Goal: Information Seeking & Learning: Understand process/instructions

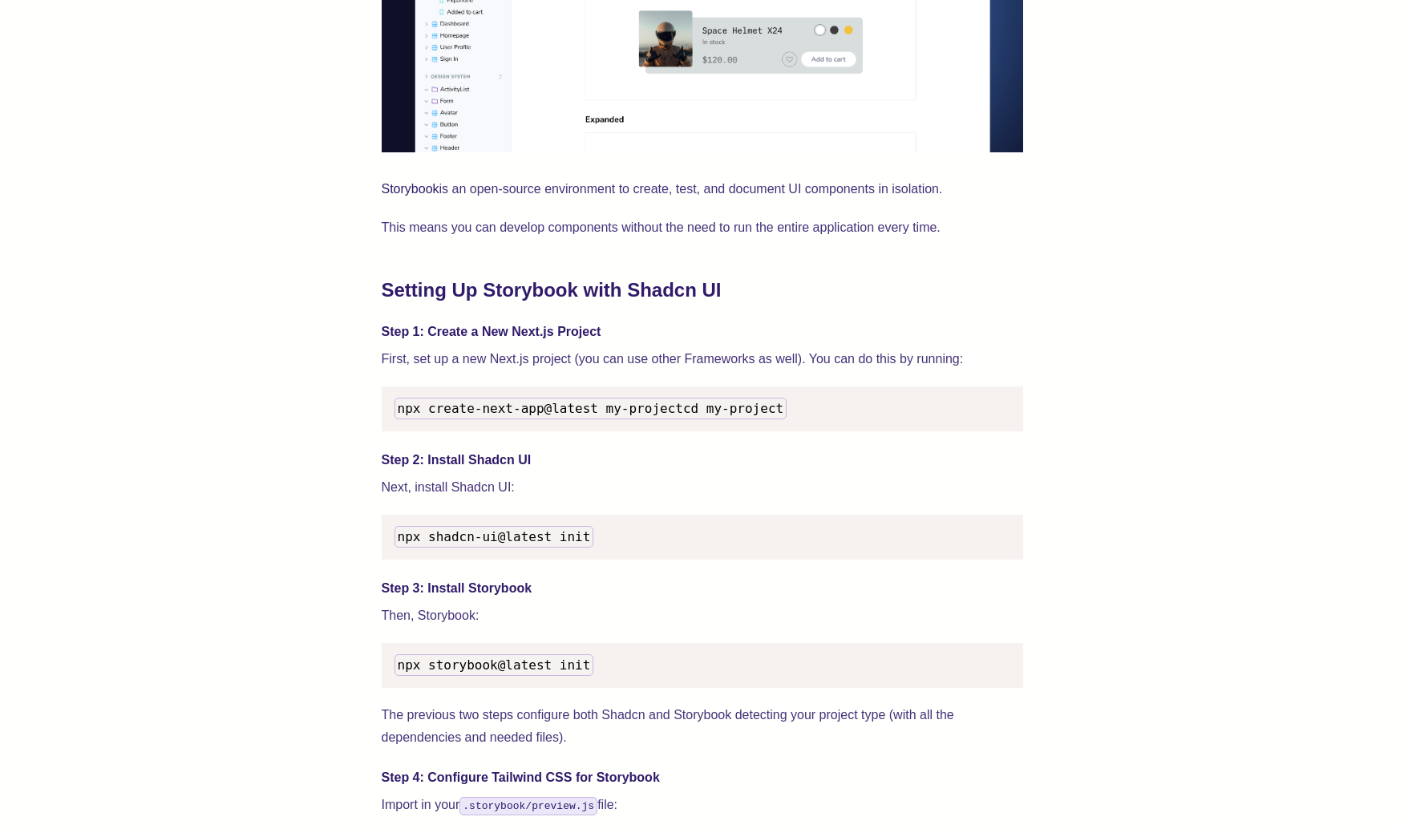
scroll to position [1308, 0]
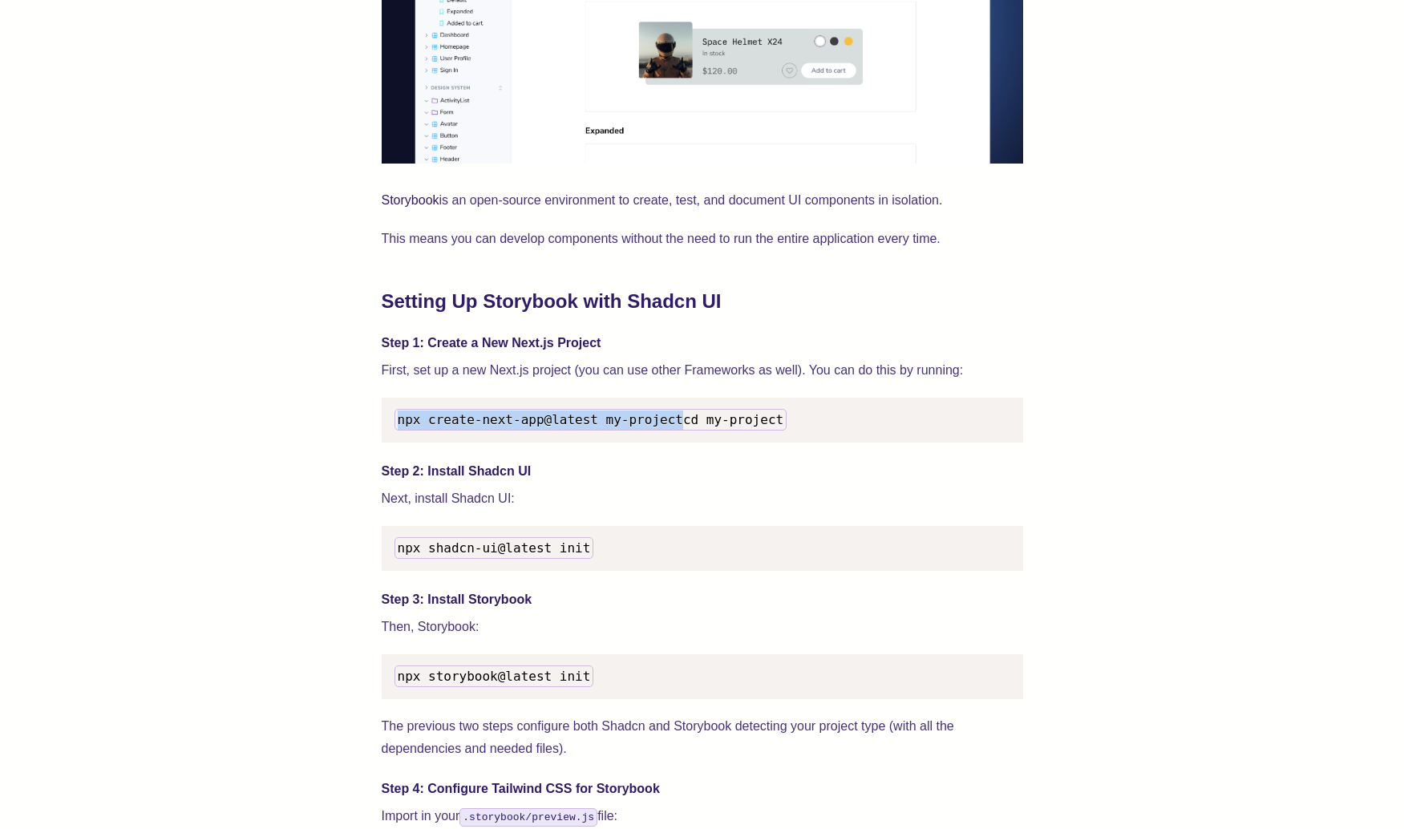
drag, startPoint x: 396, startPoint y: 421, endPoint x: 674, endPoint y: 418, distance: 278.2
click at [674, 418] on pre "npx create-next-app@latest my-project cd my-project" at bounding box center [702, 420] width 641 height 45
copy span "npx create-next-app@latest my-project"
drag, startPoint x: 398, startPoint y: 569, endPoint x: 809, endPoint y: 737, distance: 444.0
click at [468, 556] on span "npx shadcn-ui@latest init" at bounding box center [494, 547] width 193 height 15
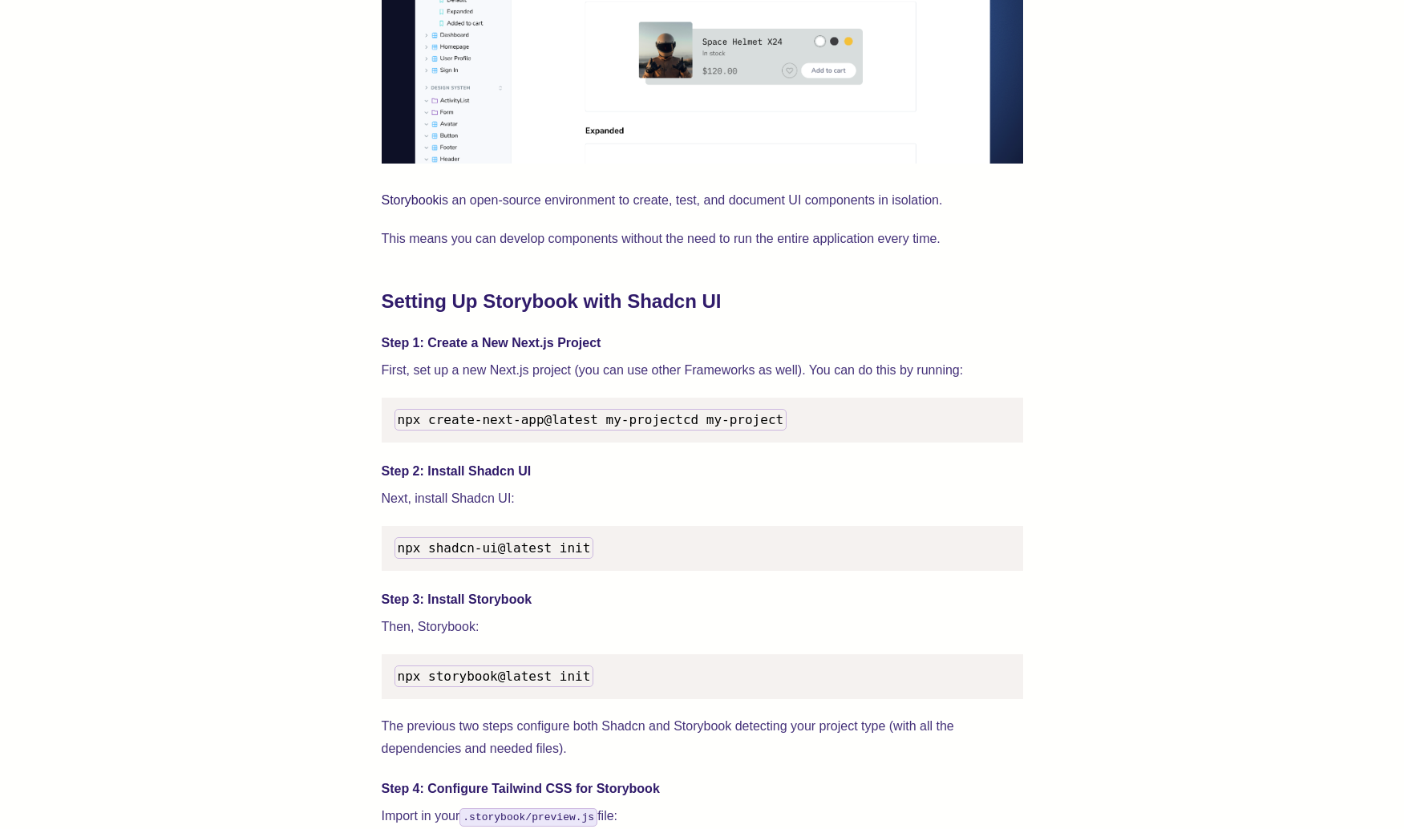
click at [540, 556] on span "npx shadcn-ui@latest init" at bounding box center [494, 547] width 193 height 15
drag, startPoint x: 391, startPoint y: 564, endPoint x: 586, endPoint y: 570, distance: 194.9
click at [586, 570] on pre "npx shadcn-ui@latest init" at bounding box center [702, 548] width 641 height 45
copy span "npx shadcn-ui@latest init"
drag, startPoint x: 398, startPoint y: 698, endPoint x: 609, endPoint y: 698, distance: 210.8
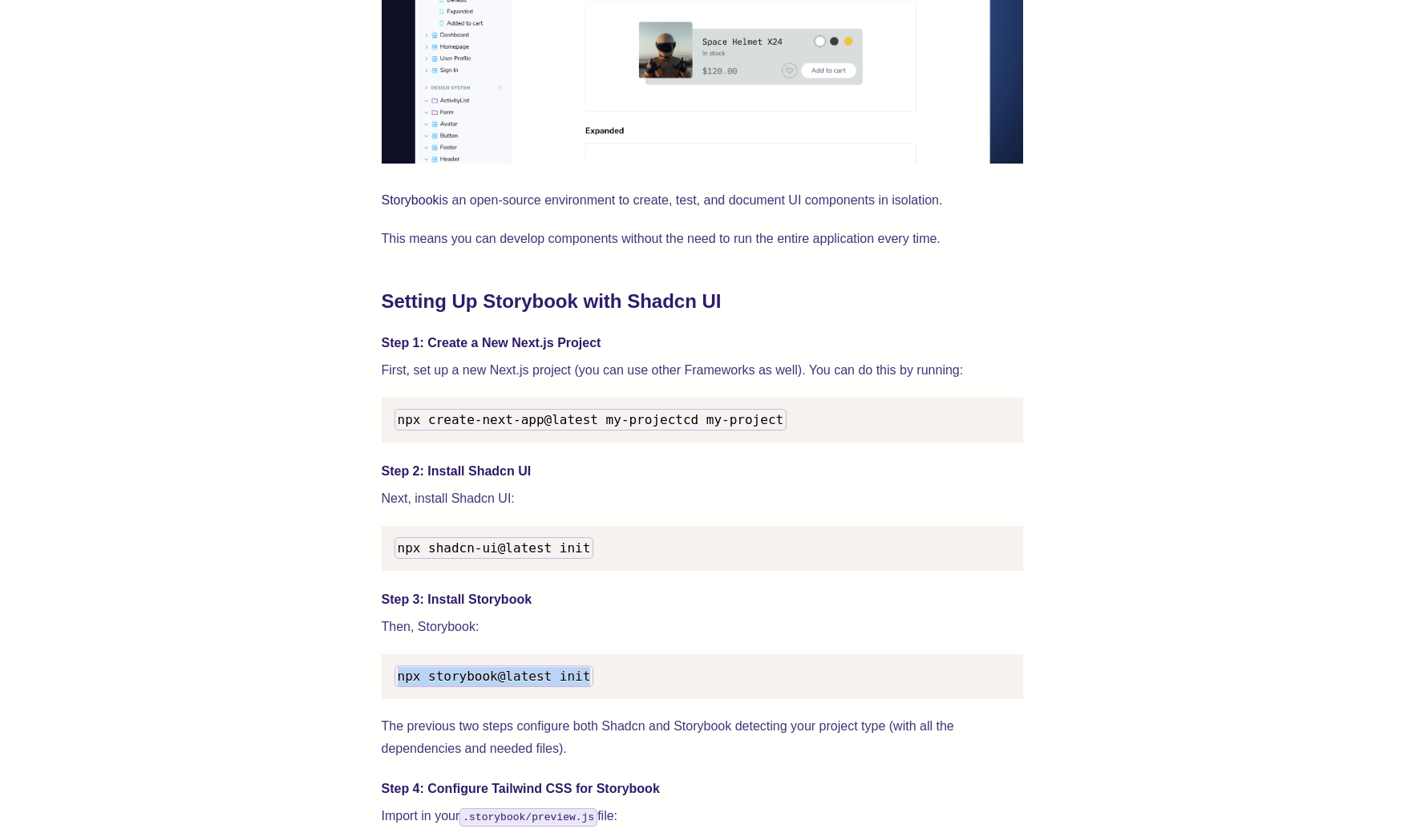
click at [609, 698] on pre "npx storybook@latest init" at bounding box center [702, 676] width 641 height 45
copy span "npx storybook@latest init"
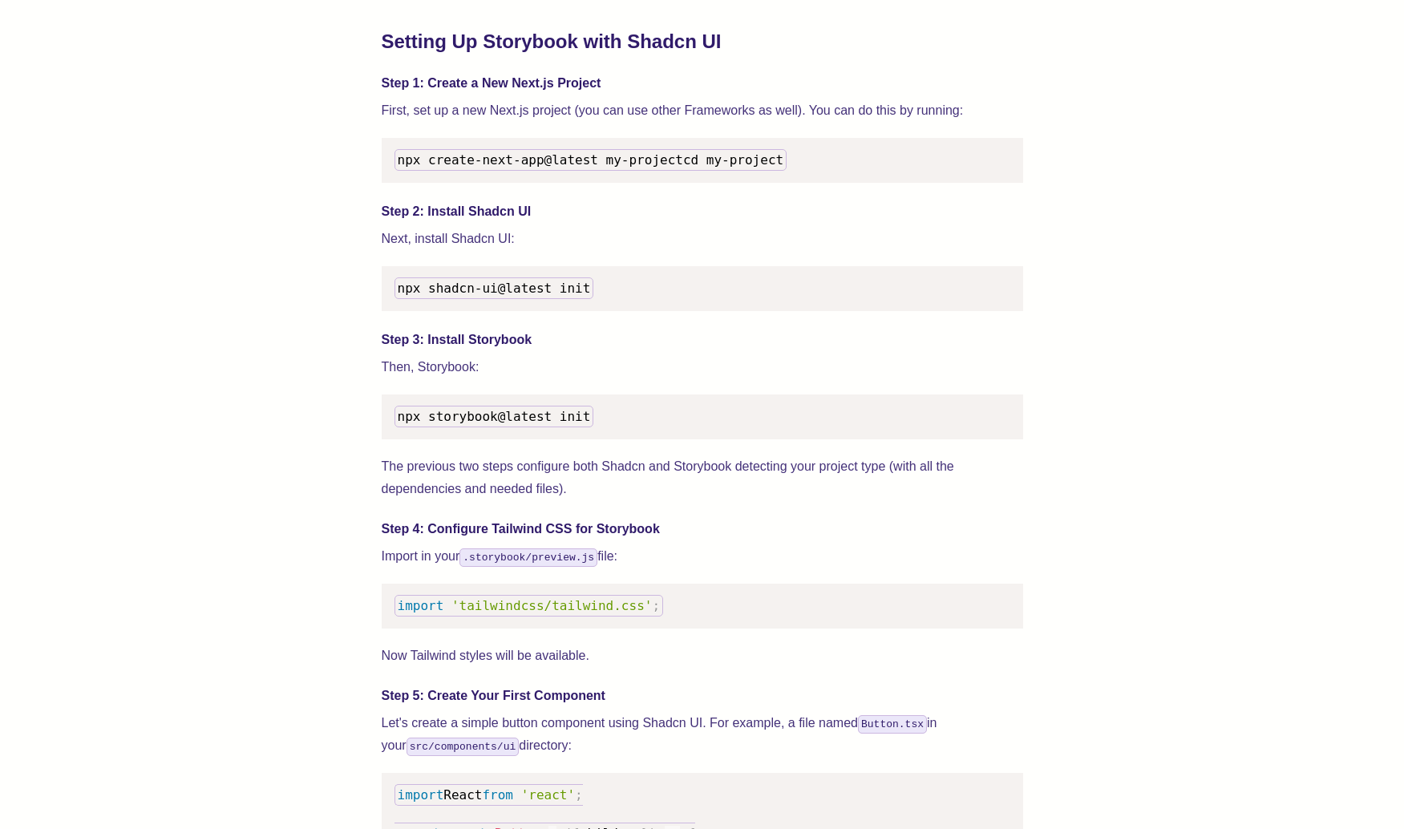
scroll to position [1587, 0]
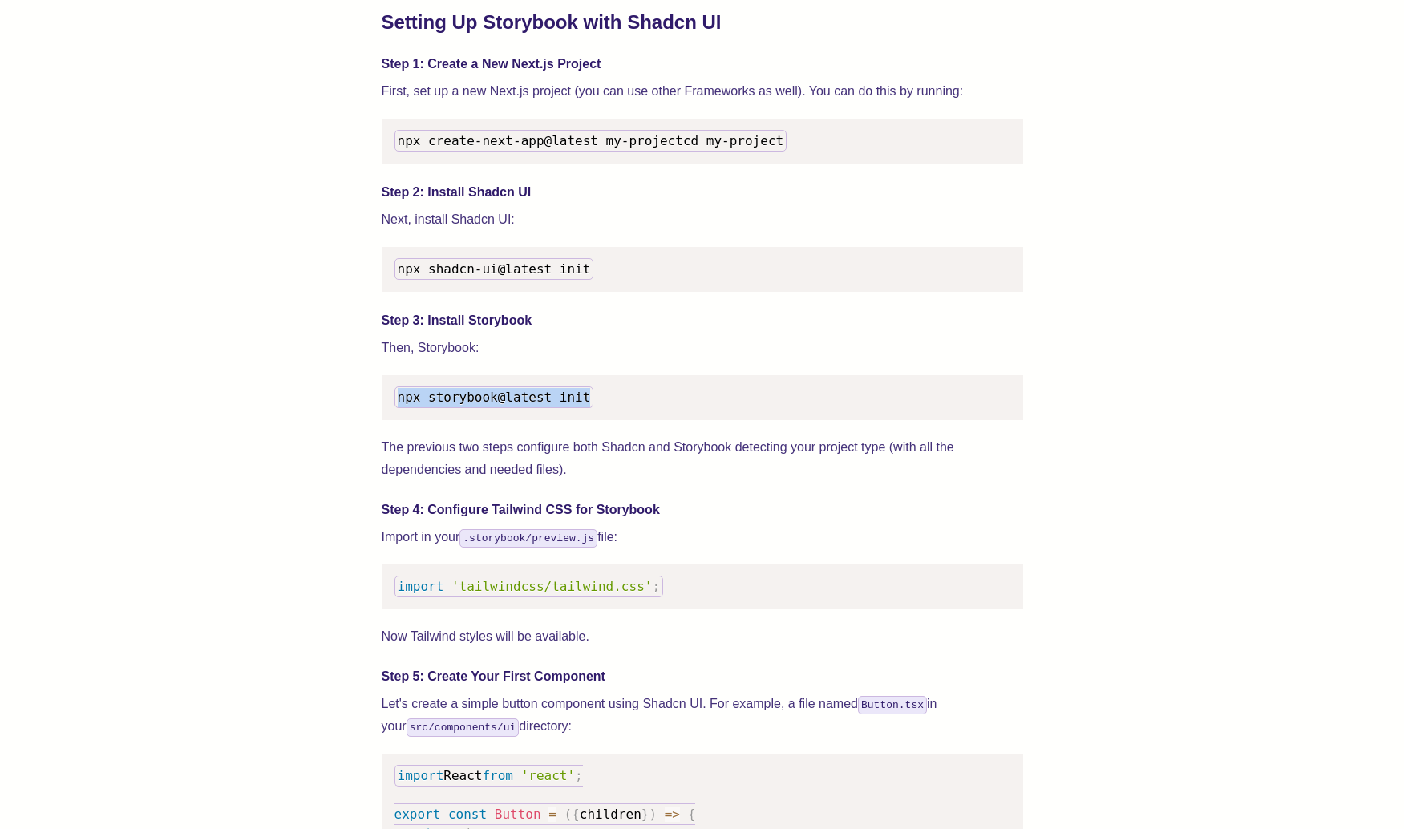
drag, startPoint x: 397, startPoint y: 414, endPoint x: 581, endPoint y: 416, distance: 184.4
click at [581, 416] on pre "npx storybook@latest init" at bounding box center [702, 397] width 641 height 45
copy span "npx storybook@latest init"
drag, startPoint x: 398, startPoint y: 610, endPoint x: 681, endPoint y: 580, distance: 284.6
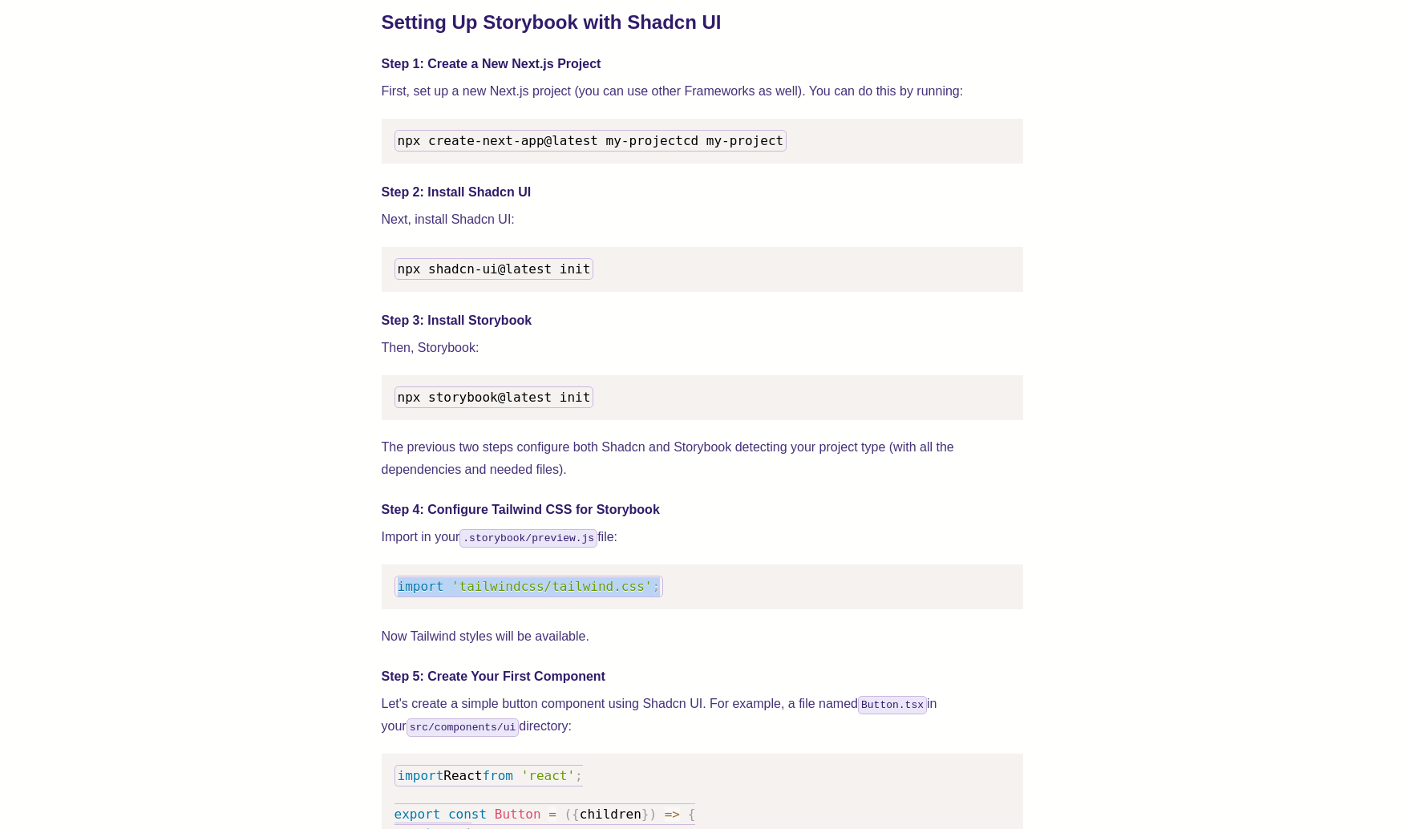
click at [681, 580] on pre "import 'tailwindcss/tailwind.css' ;" at bounding box center [702, 586] width 641 height 45
copy code "import 'tailwindcss/tailwind.css' ;"
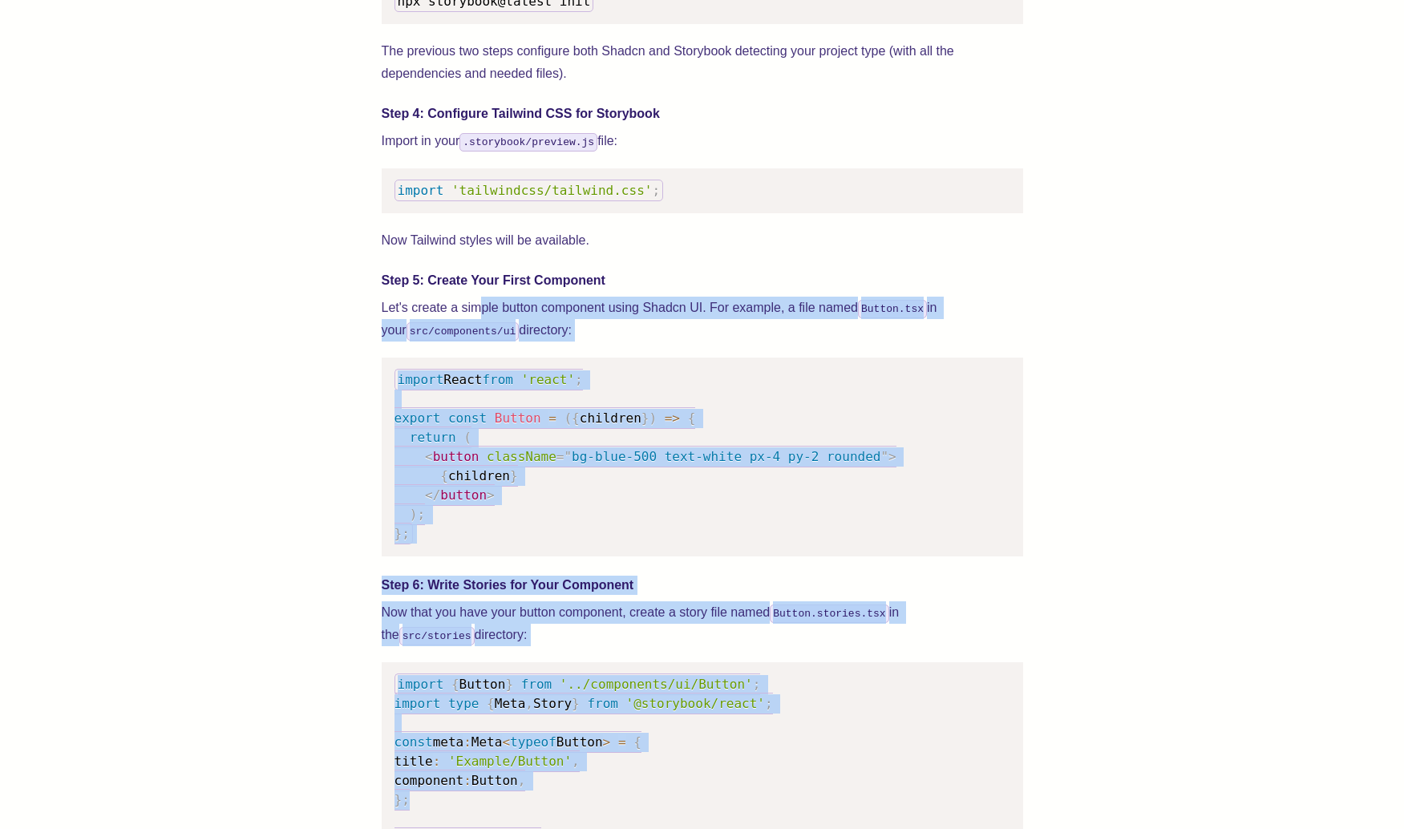
drag, startPoint x: 479, startPoint y: 729, endPoint x: 466, endPoint y: 834, distance: 105.8
click at [466, 828] on html "Blog Docs Pricing FAQs Contacts [DATE] How to Use Shadcn with Storybook: Full G…" at bounding box center [702, 549] width 1404 height 5065
click at [621, 531] on pre "import React from 'react' ; export const Button = ( { children } ) => { return …" at bounding box center [702, 457] width 641 height 199
